Goal: Use online tool/utility

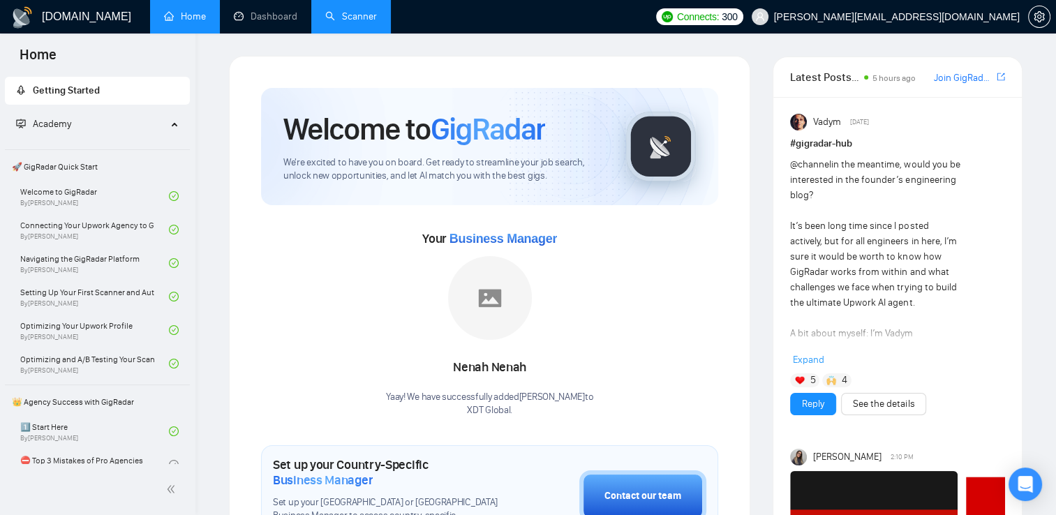
click at [327, 13] on link "Scanner" at bounding box center [351, 16] width 52 height 12
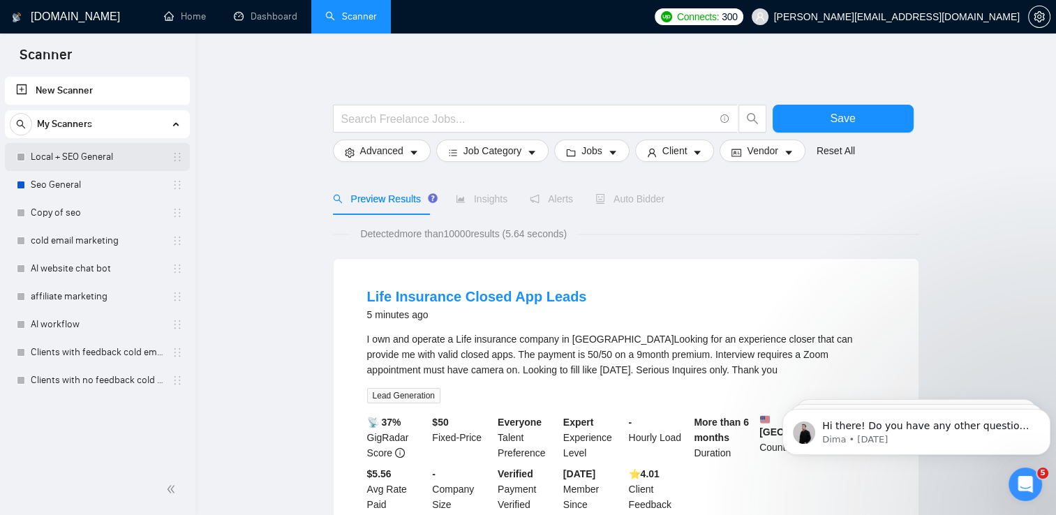
click at [92, 161] on link "Local + SEO General" at bounding box center [97, 157] width 133 height 28
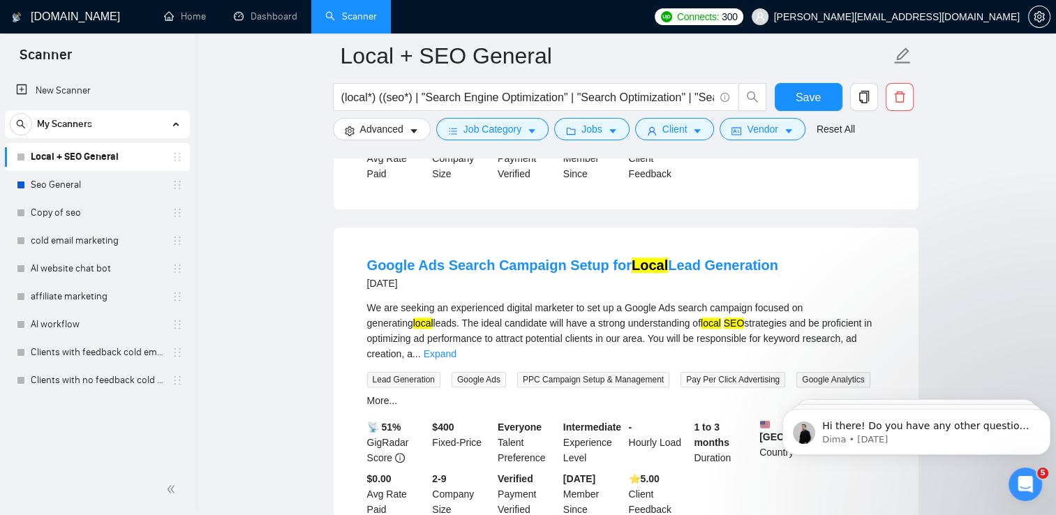
scroll to position [998, 0]
